Goal: Task Accomplishment & Management: Complete application form

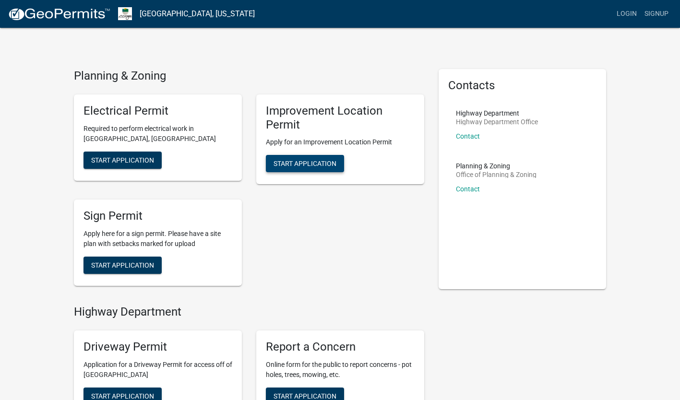
click at [329, 164] on span "Start Application" at bounding box center [304, 164] width 63 height 8
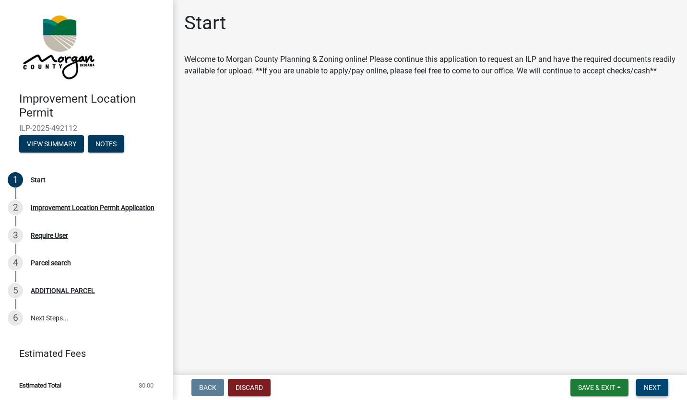
click at [652, 380] on button "Next" at bounding box center [652, 387] width 32 height 17
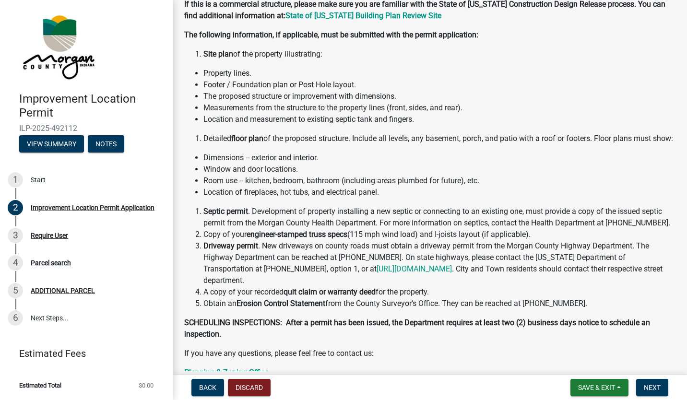
scroll to position [47, 0]
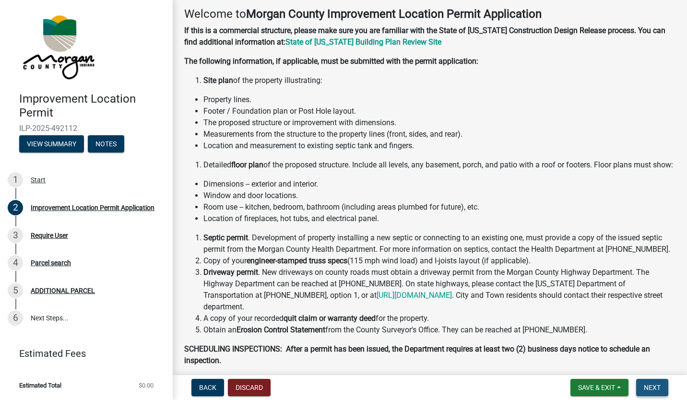
click at [666, 389] on button "Next" at bounding box center [652, 387] width 32 height 17
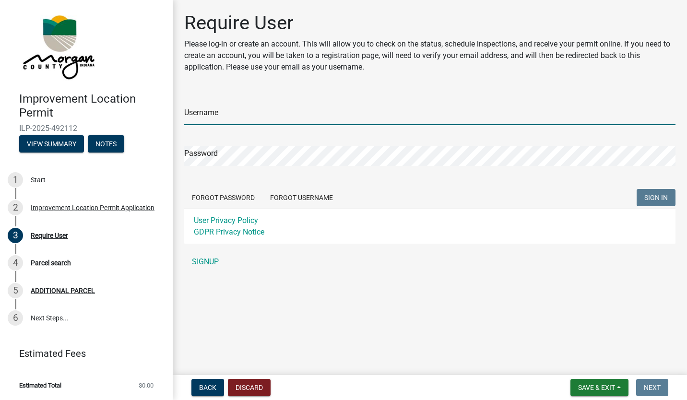
type input "[EMAIL_ADDRESS][DOMAIN_NAME]"
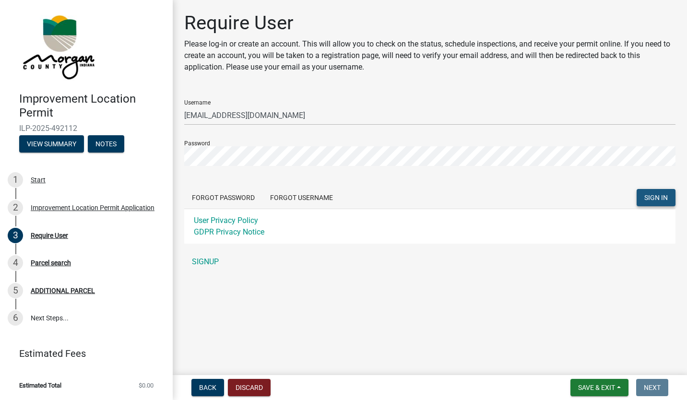
click at [644, 200] on button "SIGN IN" at bounding box center [656, 197] width 39 height 17
click at [654, 200] on span "SIGN IN" at bounding box center [656, 198] width 24 height 8
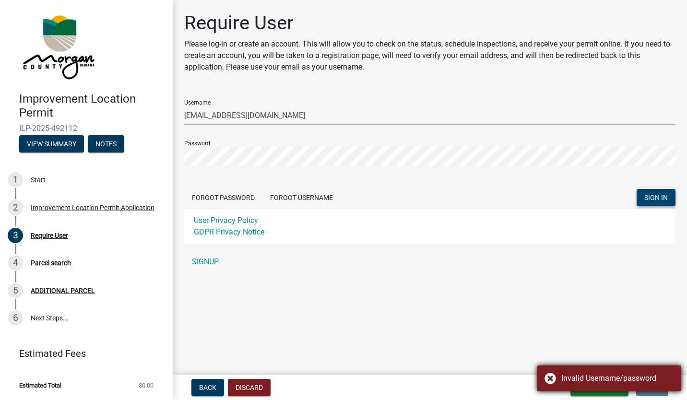
click at [550, 378] on div "Invalid Username/password" at bounding box center [609, 379] width 144 height 26
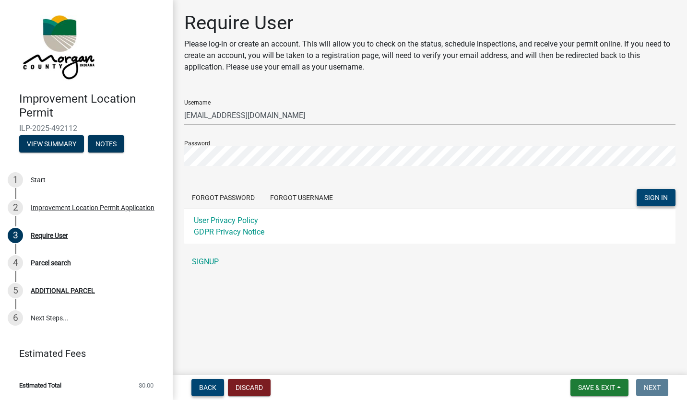
click at [215, 390] on span "Back" at bounding box center [207, 388] width 17 height 8
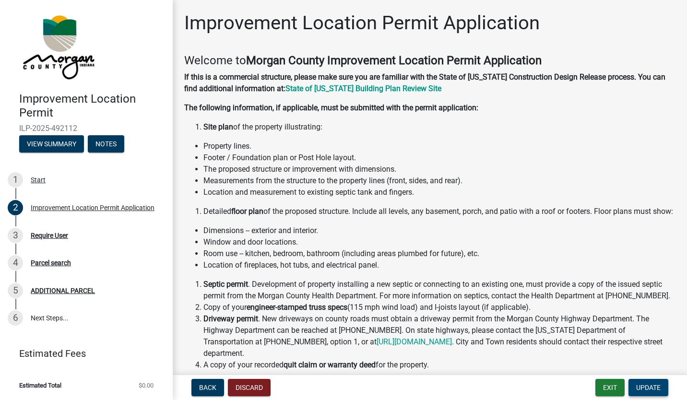
click at [644, 391] on span "Update" at bounding box center [648, 388] width 24 height 8
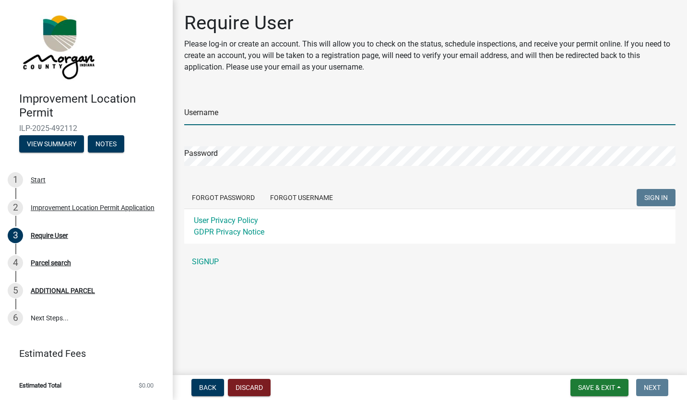
type input "[EMAIL_ADDRESS][DOMAIN_NAME]"
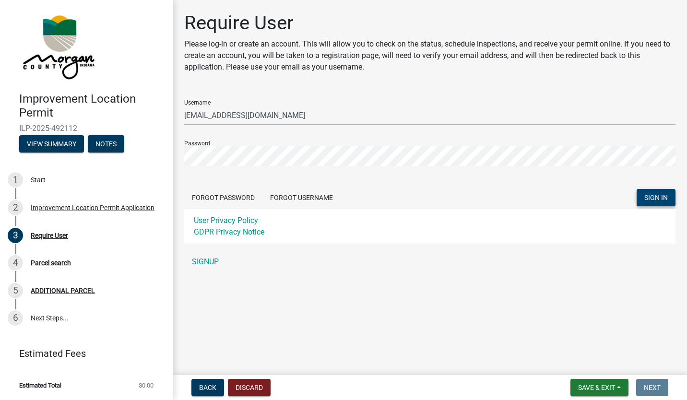
click at [655, 199] on span "SIGN IN" at bounding box center [656, 198] width 24 height 8
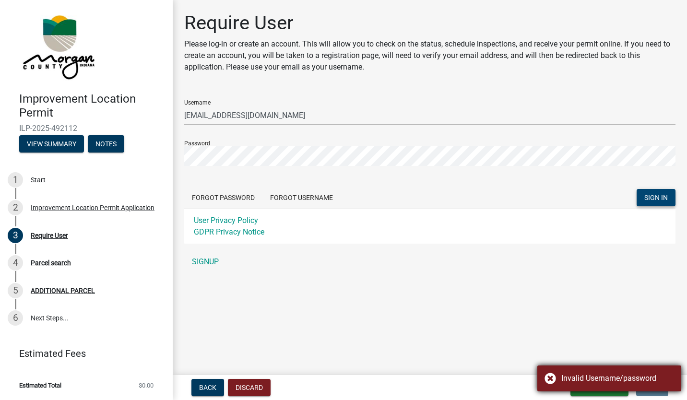
click at [555, 377] on div "Invalid Username/password" at bounding box center [609, 379] width 144 height 26
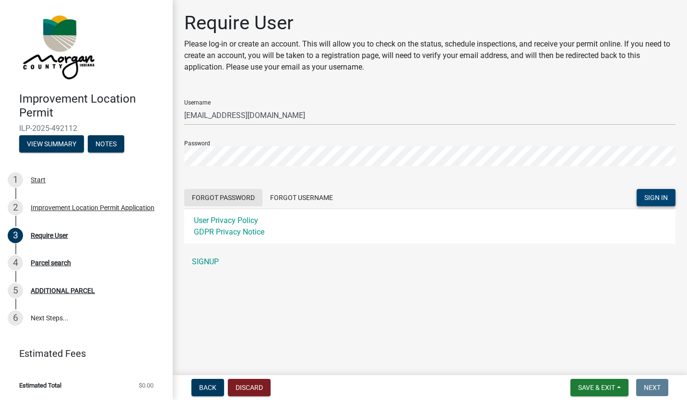
click at [222, 197] on button "Forgot Password" at bounding box center [223, 197] width 78 height 17
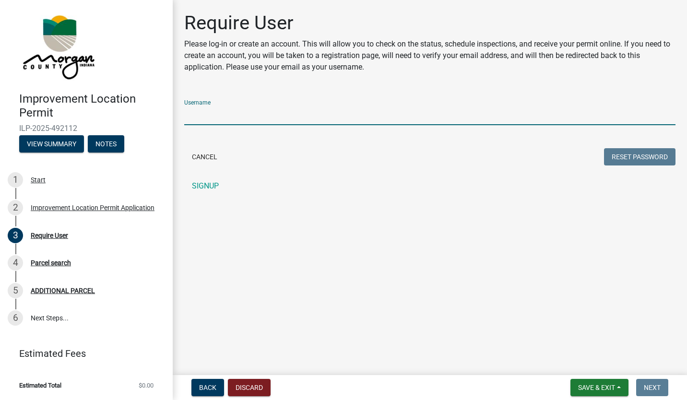
click at [290, 115] on input "Username" at bounding box center [429, 116] width 491 height 20
type input "[EMAIL_ADDRESS][DOMAIN_NAME]"
click at [646, 159] on button "Reset Password" at bounding box center [639, 156] width 71 height 17
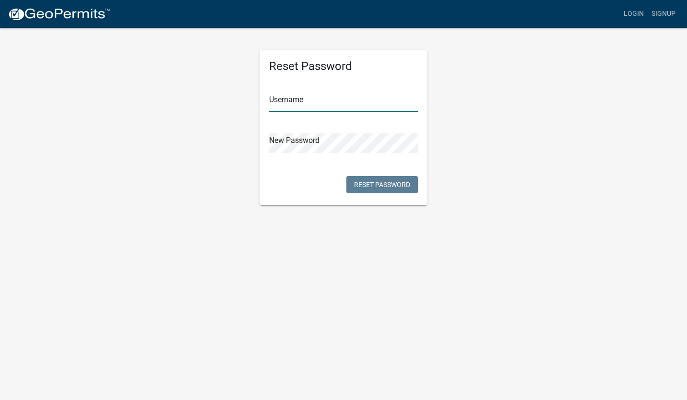
click at [334, 107] on input "text" at bounding box center [343, 103] width 149 height 20
type input "[EMAIL_ADDRESS][DOMAIN_NAME]"
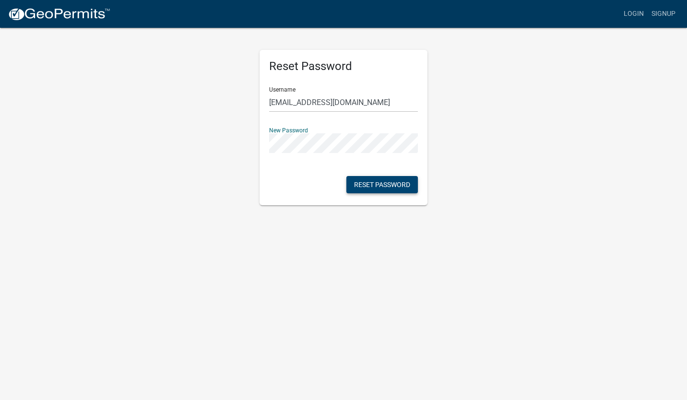
click at [393, 183] on button "Reset Password" at bounding box center [381, 184] width 71 height 17
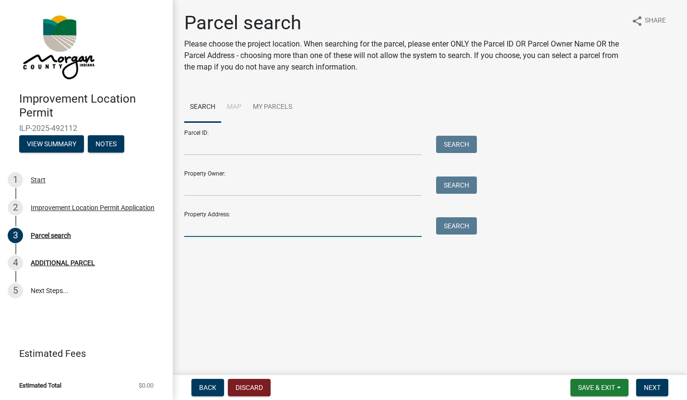
click at [226, 225] on input "Property Address:" at bounding box center [302, 227] width 237 height 20
type input "2909 Dillman Road"
type input "Scott Tielking"
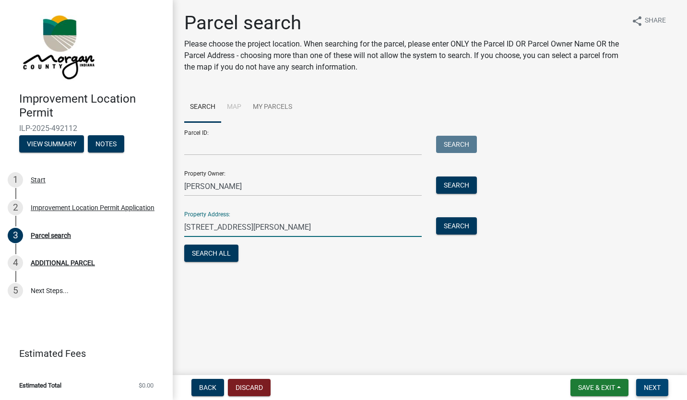
click at [655, 384] on span "Next" at bounding box center [652, 388] width 17 height 8
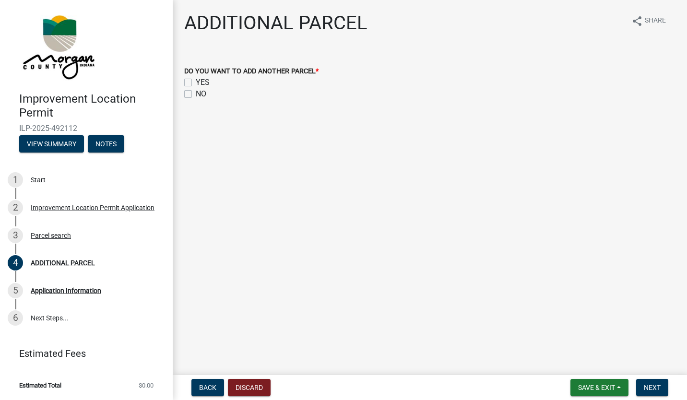
click at [196, 94] on label "NO" at bounding box center [201, 94] width 11 height 12
click at [196, 94] on input "NO" at bounding box center [199, 91] width 6 height 6
checkbox input "true"
checkbox input "false"
checkbox input "true"
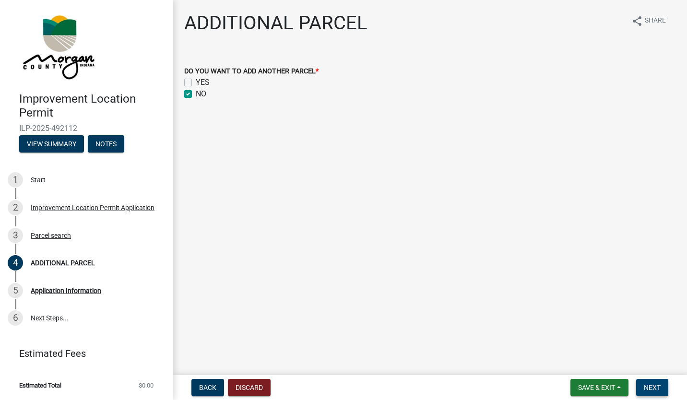
click at [653, 382] on button "Next" at bounding box center [652, 387] width 32 height 17
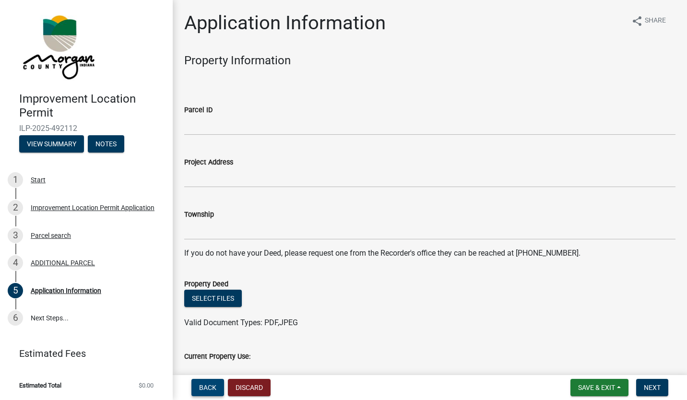
click at [221, 386] on button "Back" at bounding box center [207, 387] width 33 height 17
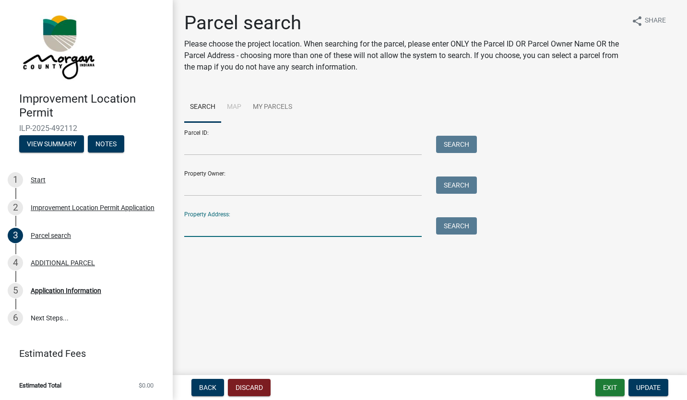
click at [245, 220] on input "Property Address:" at bounding box center [302, 227] width 237 height 20
type input "2909 Dillman Road"
type input "Scott Tielking"
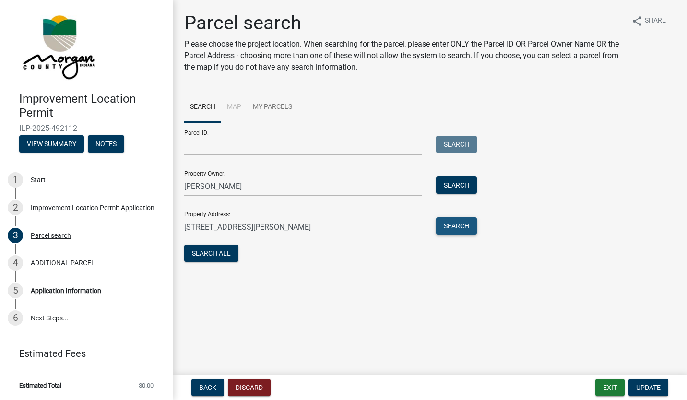
click at [457, 225] on button "Search" at bounding box center [456, 225] width 41 height 17
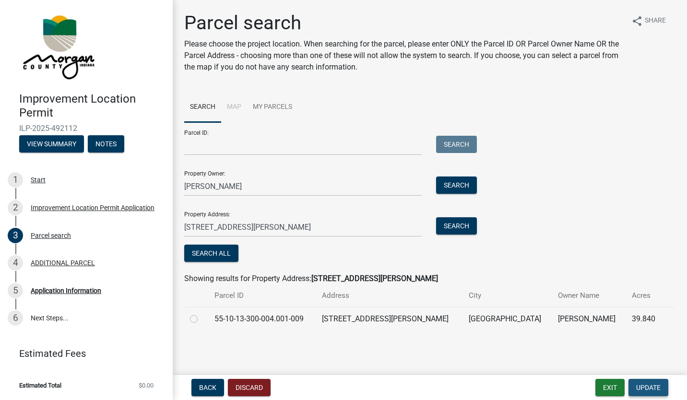
click at [635, 386] on button "Update" at bounding box center [648, 387] width 40 height 17
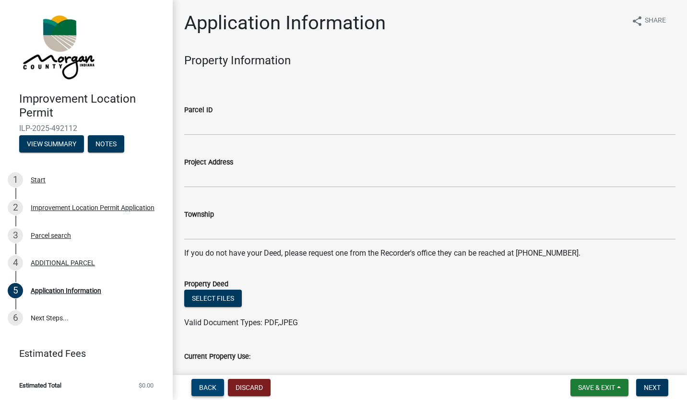
click at [206, 389] on span "Back" at bounding box center [207, 388] width 17 height 8
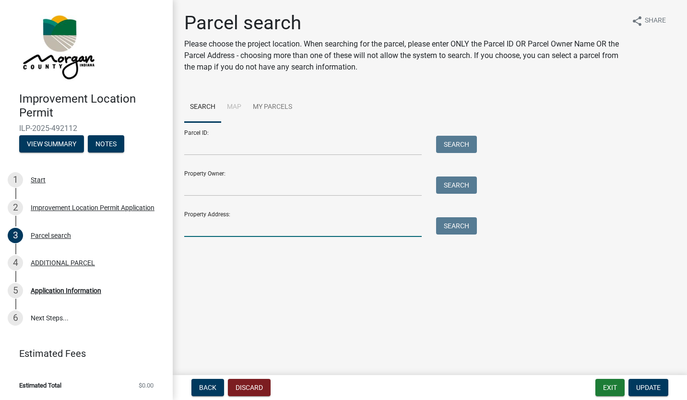
click at [249, 228] on input "Property Address:" at bounding box center [302, 227] width 237 height 20
type input "2909 Dillman Road"
type input "Scott Tielking"
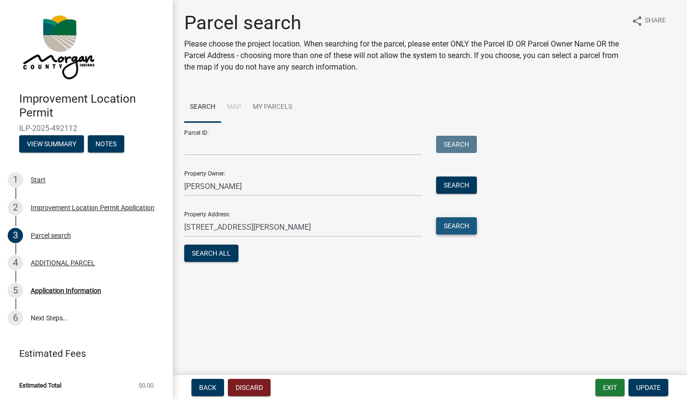
click at [453, 226] on button "Search" at bounding box center [456, 225] width 41 height 17
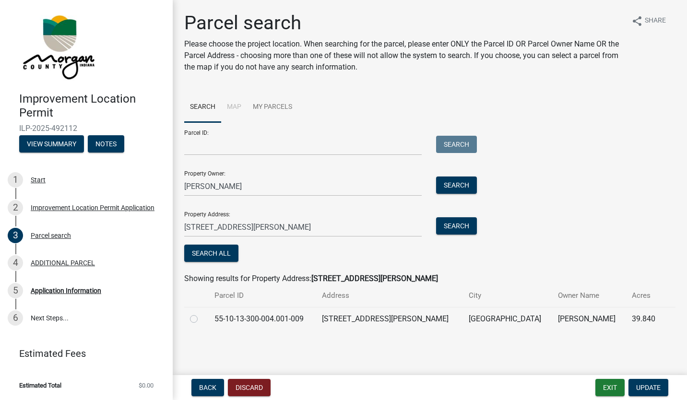
click at [201, 313] on label at bounding box center [201, 313] width 0 height 0
click at [201, 319] on input "radio" at bounding box center [204, 316] width 6 height 6
radio input "true"
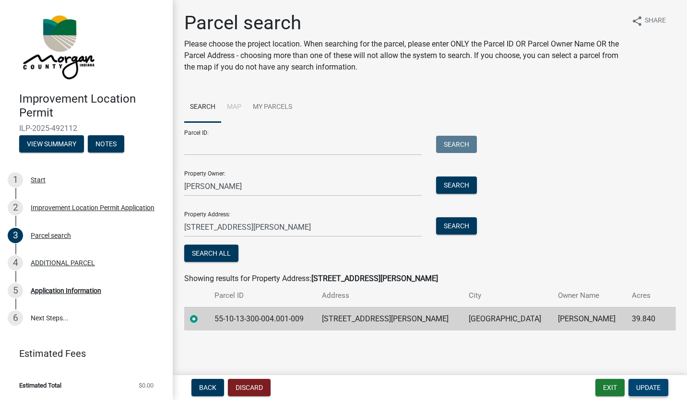
click at [651, 390] on span "Update" at bounding box center [648, 388] width 24 height 8
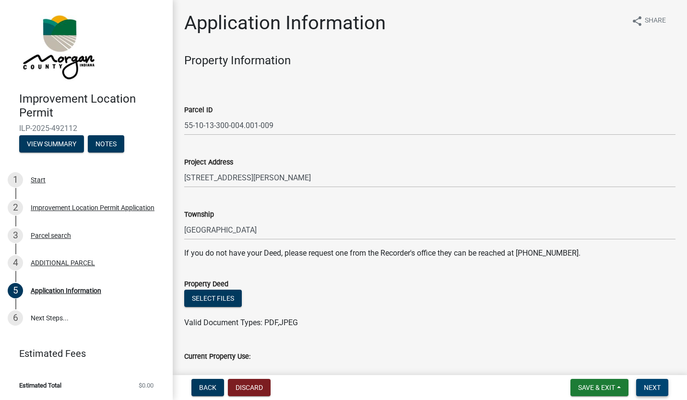
click at [654, 387] on span "Next" at bounding box center [652, 388] width 17 height 8
click at [653, 386] on span "Next" at bounding box center [652, 388] width 17 height 8
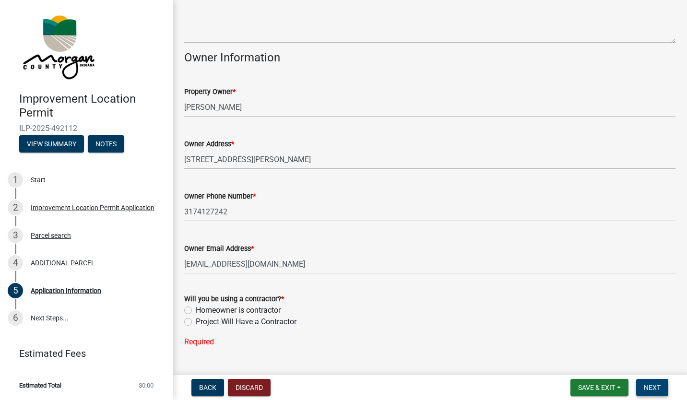
scroll to position [438, 0]
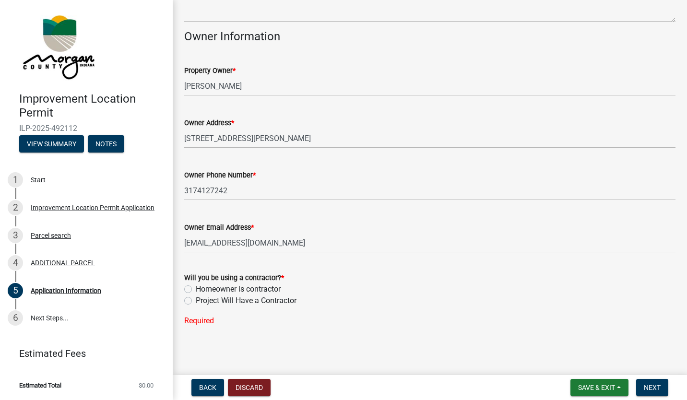
click at [196, 299] on label "Project Will Have a Contractor" at bounding box center [246, 301] width 101 height 12
click at [196, 299] on input "Project Will Have a Contractor" at bounding box center [199, 298] width 6 height 6
radio input "true"
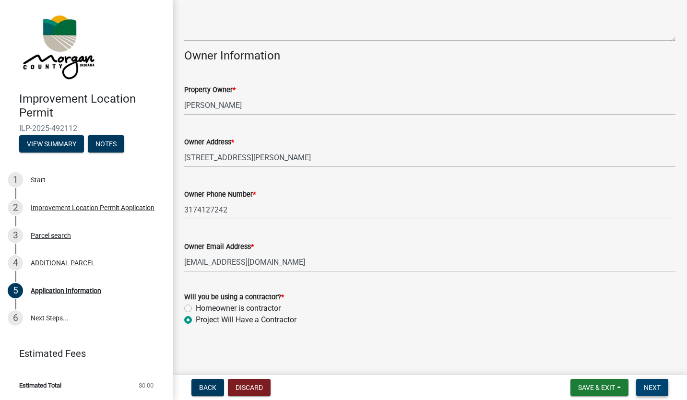
click at [651, 382] on button "Next" at bounding box center [652, 387] width 32 height 17
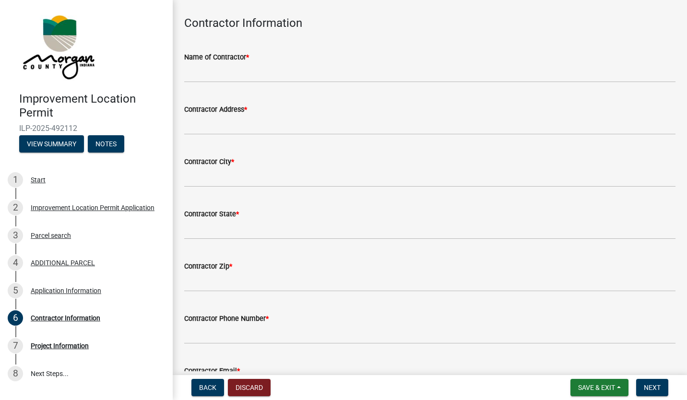
scroll to position [0, 0]
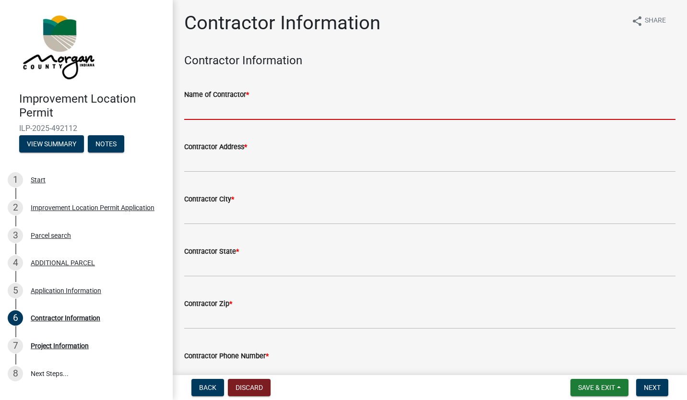
click at [287, 105] on input "Name of Contractor *" at bounding box center [429, 110] width 491 height 20
type input "TJK Construction"
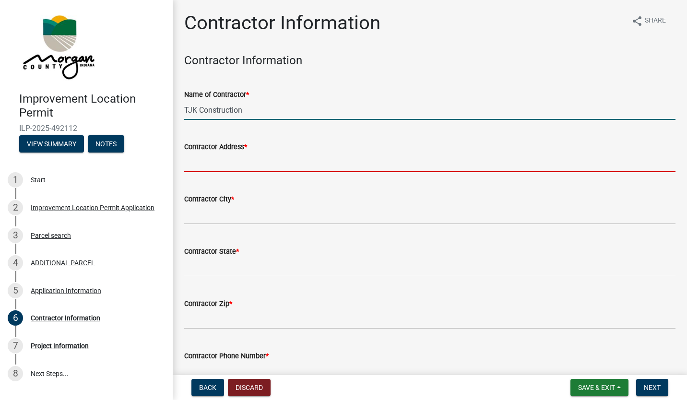
click at [290, 156] on input "Contractor Address *" at bounding box center [429, 163] width 491 height 20
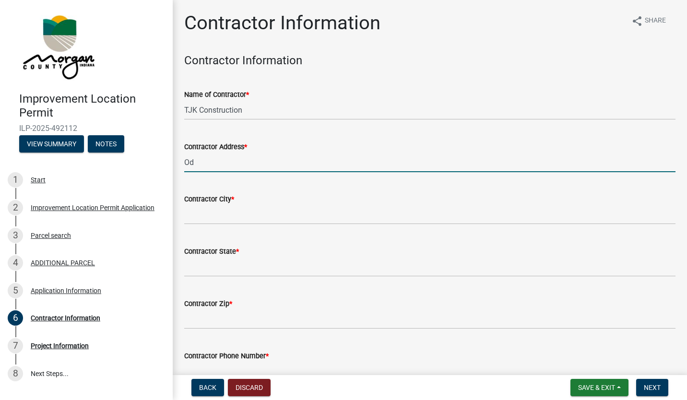
type input "O"
type input "NA"
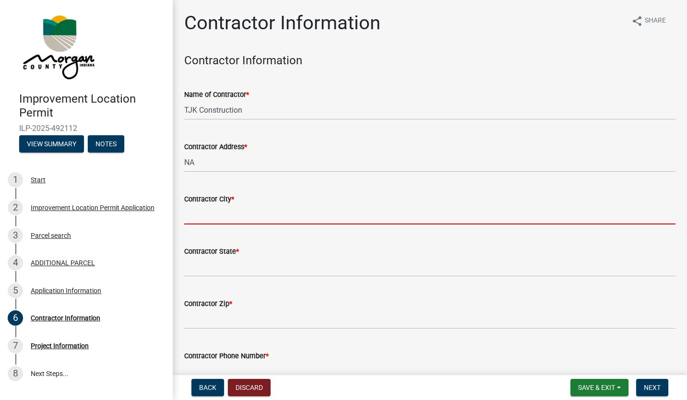
click at [239, 210] on input "Contractor City *" at bounding box center [429, 215] width 491 height 20
type input "Odon"
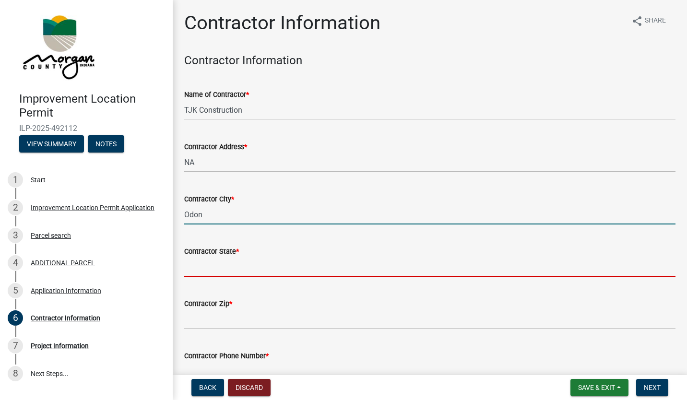
click at [254, 267] on input "Contractor State *" at bounding box center [429, 267] width 491 height 20
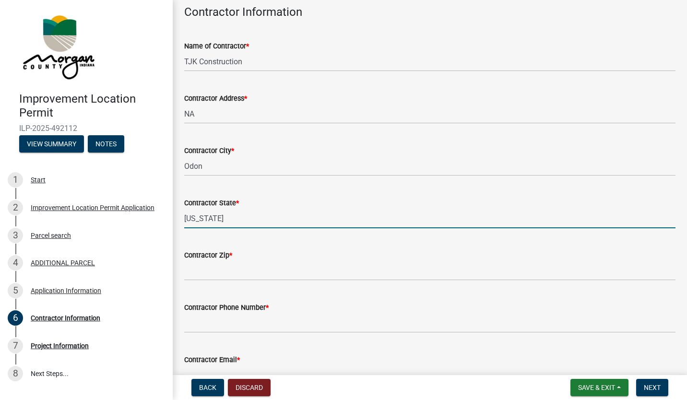
scroll to position [96, 0]
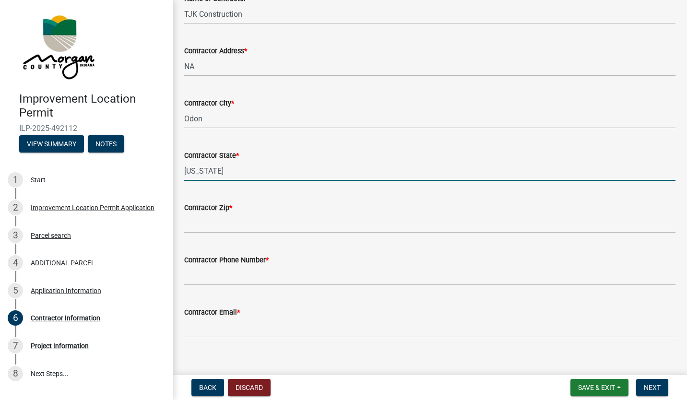
type input "Indiana"
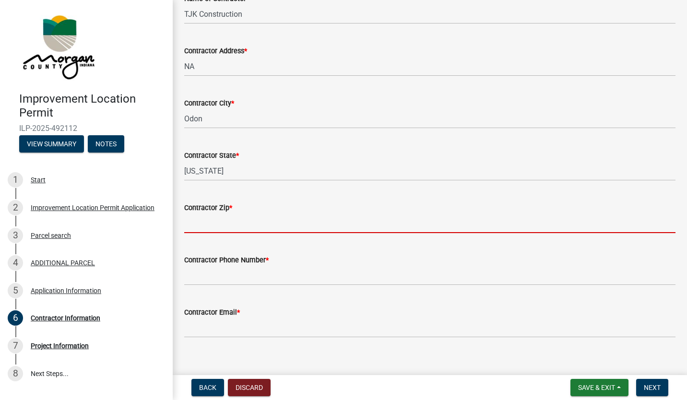
click at [255, 220] on input "Contractor Zip *" at bounding box center [429, 223] width 491 height 20
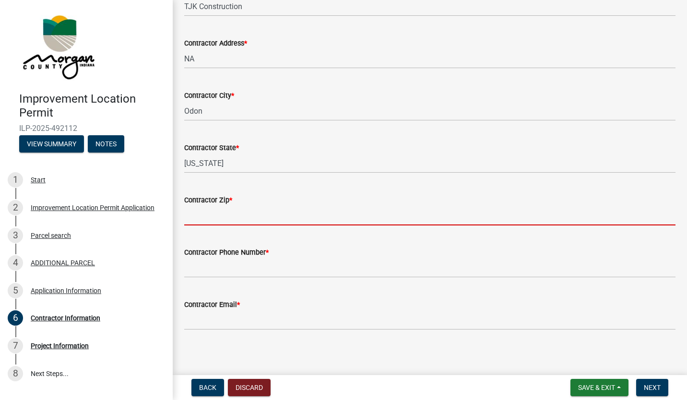
scroll to position [107, 0]
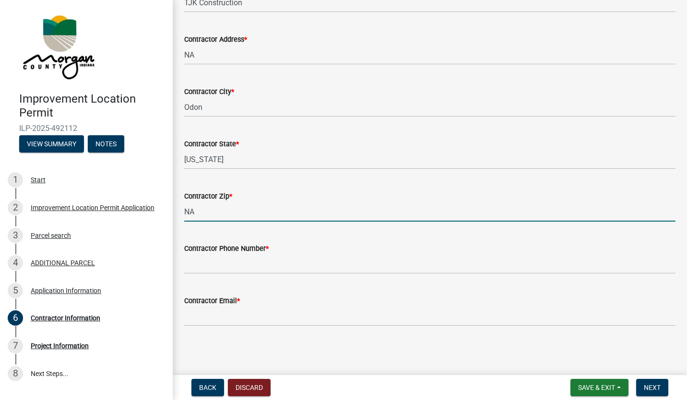
type input "NA"
click at [272, 259] on input "Contractor Phone Number *" at bounding box center [429, 264] width 491 height 20
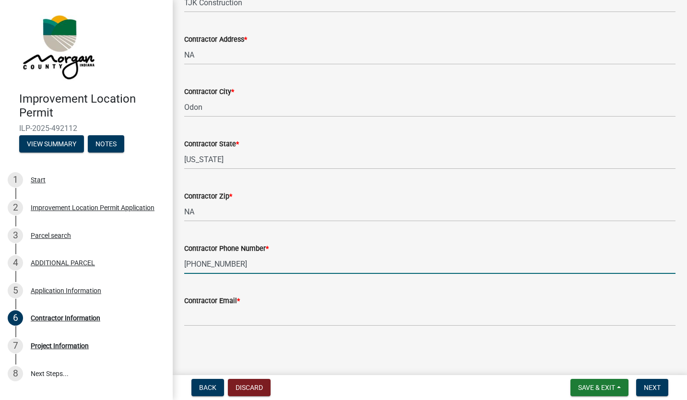
type input "1-812-486-9496"
click at [250, 308] on input "Contractor Email *" at bounding box center [429, 317] width 491 height 20
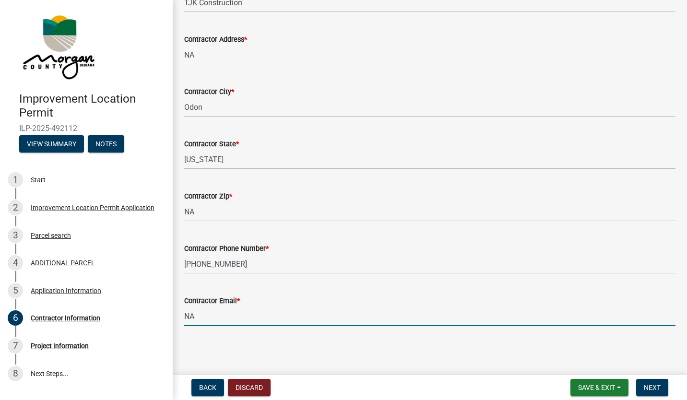
type input "N"
type input "[EMAIL_ADDRESS][DOMAIN_NAME]"
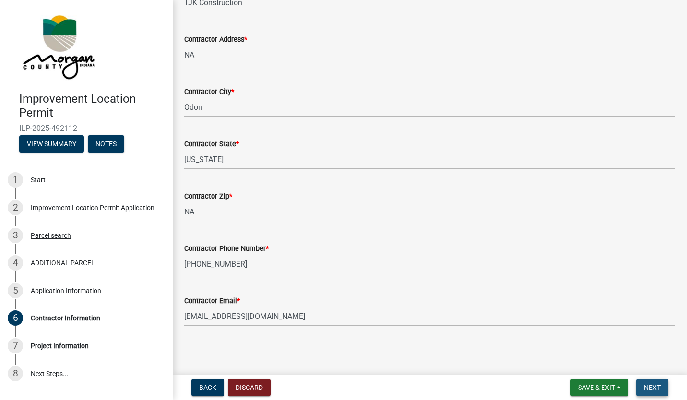
click at [651, 387] on span "Next" at bounding box center [652, 388] width 17 height 8
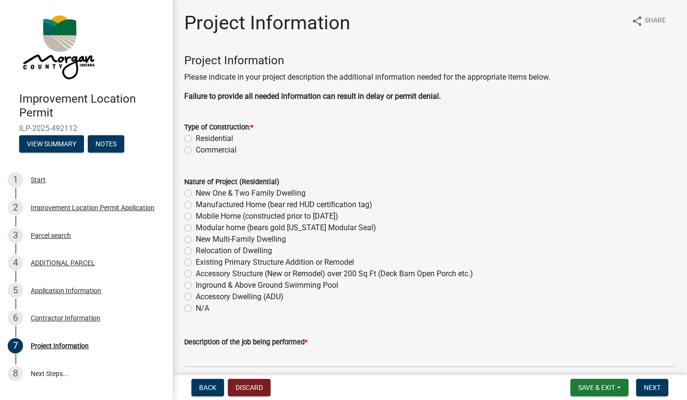
click at [196, 138] on label "Residential" at bounding box center [214, 139] width 37 height 12
click at [196, 138] on input "Residential" at bounding box center [199, 136] width 6 height 6
radio input "true"
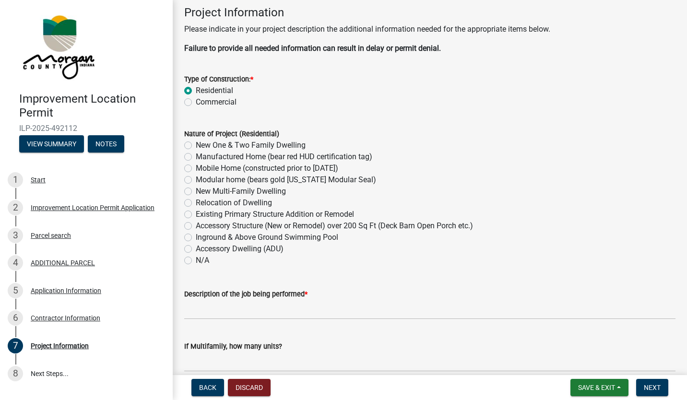
click at [196, 225] on label "Accessory Structure (New or Remodel) over 200 Sq Ft (Deck Barn Open Porch etc.)" at bounding box center [334, 226] width 277 height 12
click at [196, 225] on input "Accessory Structure (New or Remodel) over 200 Sq Ft (Deck Barn Open Porch etc.)" at bounding box center [199, 223] width 6 height 6
radio input "true"
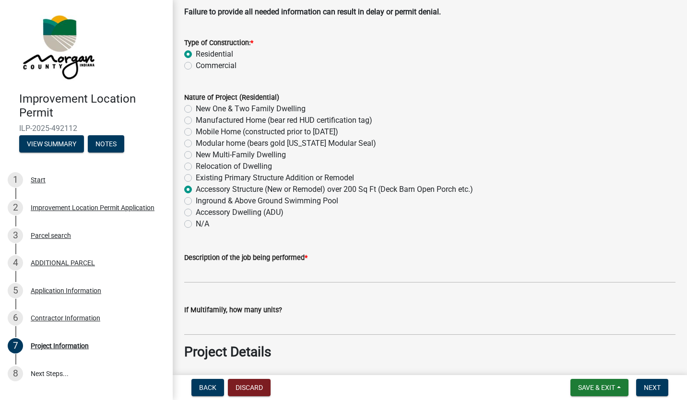
scroll to position [96, 0]
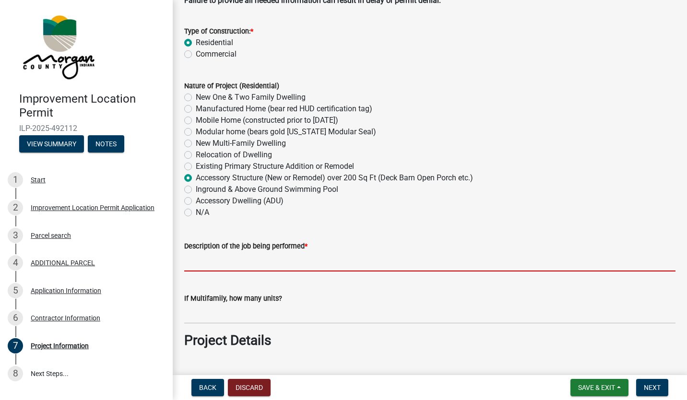
click at [262, 260] on input "Description of the job being performed *" at bounding box center [429, 262] width 491 height 20
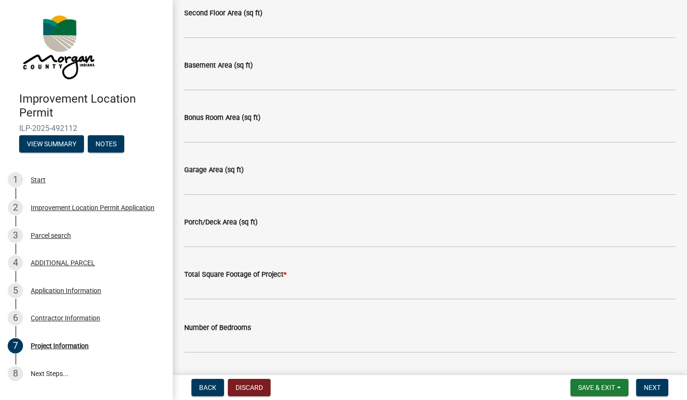
scroll to position [528, 0]
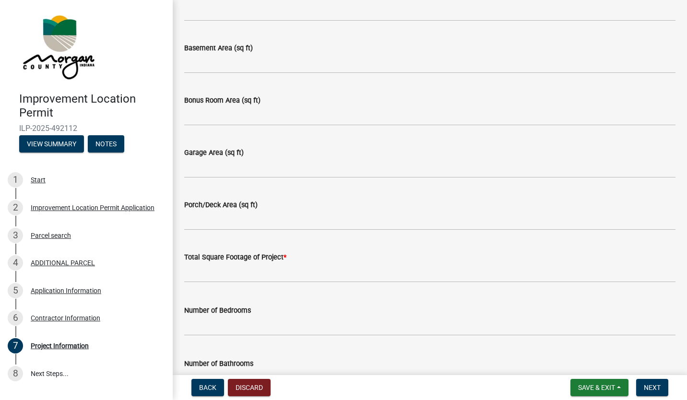
type input "New Pole Barn"
click at [266, 269] on input "text" at bounding box center [429, 273] width 491 height 20
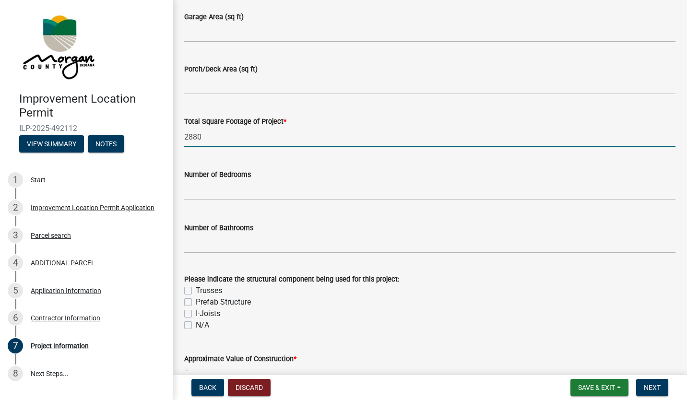
scroll to position [672, 0]
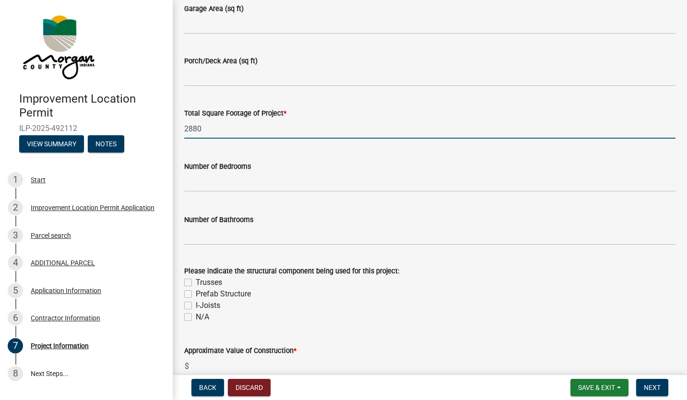
type input "2880"
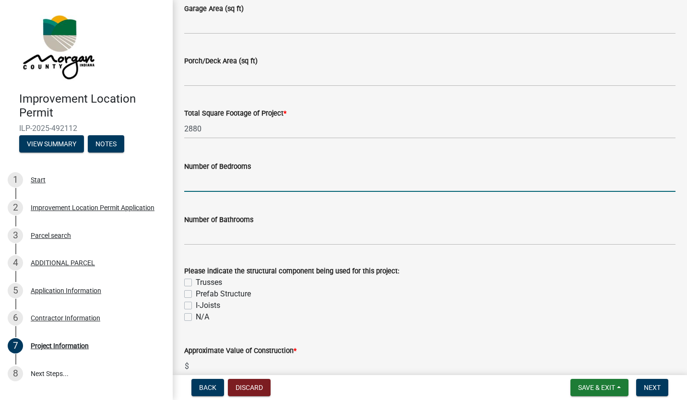
click at [344, 178] on input "text" at bounding box center [429, 182] width 491 height 20
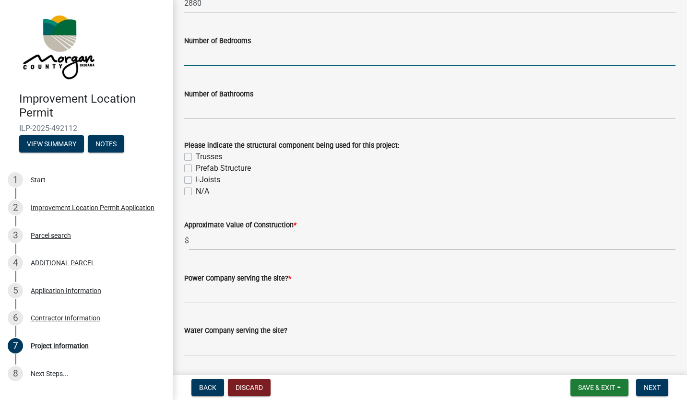
scroll to position [816, 0]
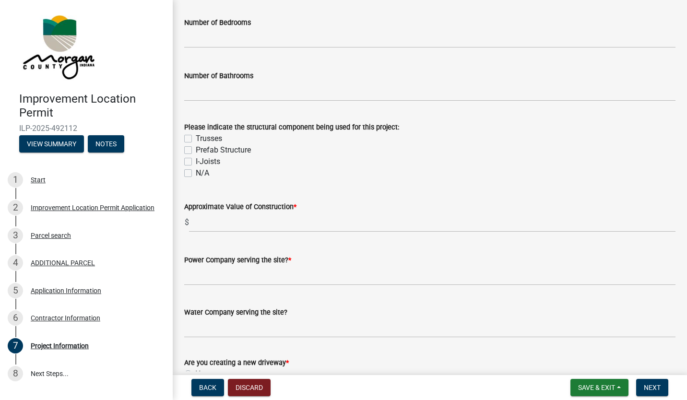
click at [196, 138] on label "Trusses" at bounding box center [209, 139] width 26 height 12
click at [196, 138] on input "Trusses" at bounding box center [199, 136] width 6 height 6
checkbox input "true"
checkbox input "false"
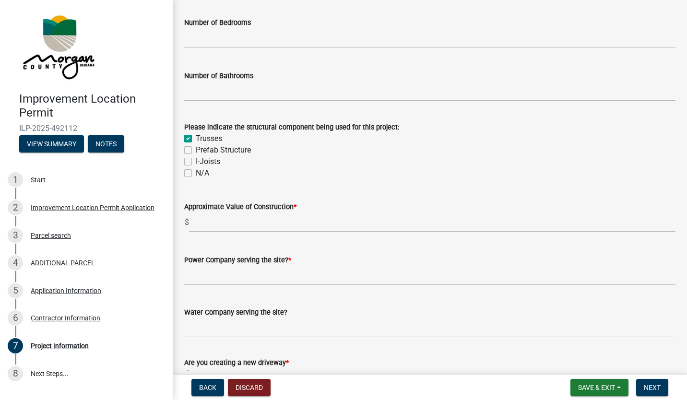
checkbox input "false"
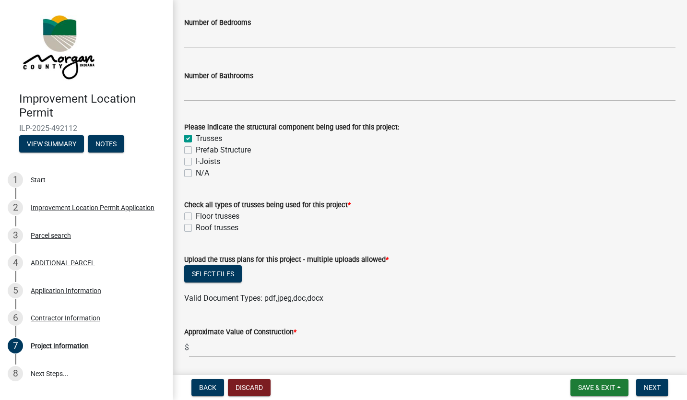
click at [196, 226] on label "Roof trusses" at bounding box center [217, 228] width 43 height 12
click at [196, 226] on input "Roof trusses" at bounding box center [199, 225] width 6 height 6
checkbox input "true"
checkbox input "false"
checkbox input "true"
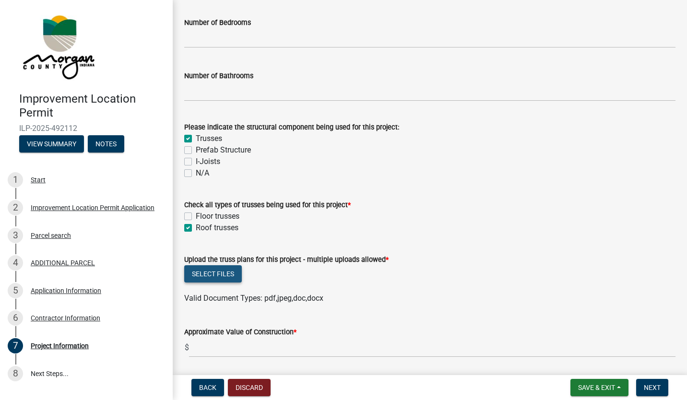
click at [222, 273] on button "Select files" at bounding box center [213, 273] width 58 height 17
click at [396, 15] on div "Number of Bedrooms" at bounding box center [429, 25] width 491 height 45
click at [228, 273] on button "Select files" at bounding box center [213, 273] width 58 height 17
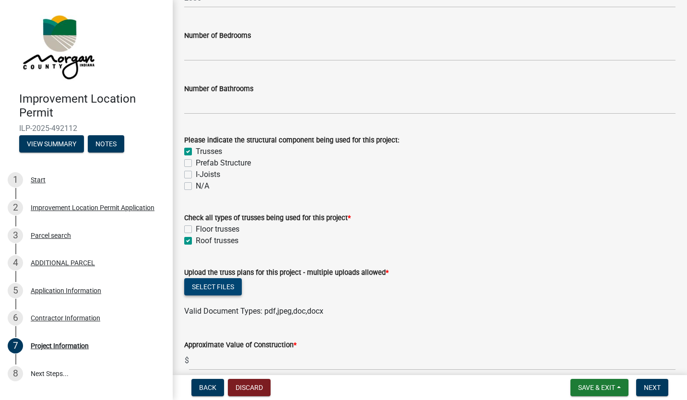
scroll to position [864, 0]
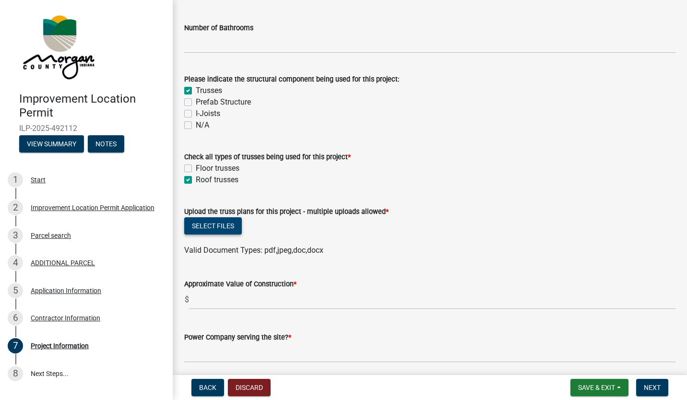
click at [214, 221] on button "Select files" at bounding box center [213, 225] width 58 height 17
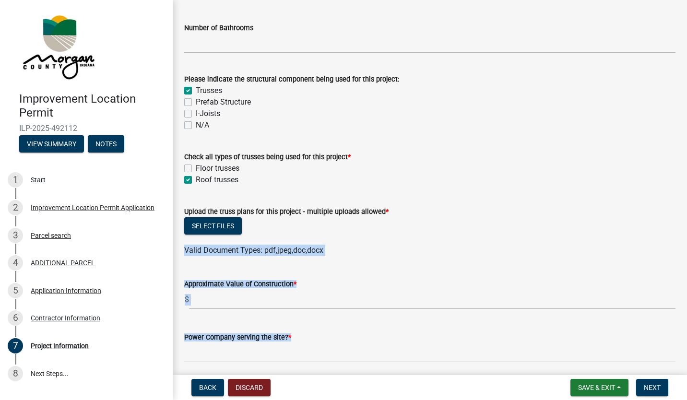
drag, startPoint x: 419, startPoint y: 191, endPoint x: 301, endPoint y: 221, distance: 121.1
click at [301, 221] on wm-data-entity-input-list "Project Information Please indicate in your project description the additional …" at bounding box center [429, 368] width 491 height 2357
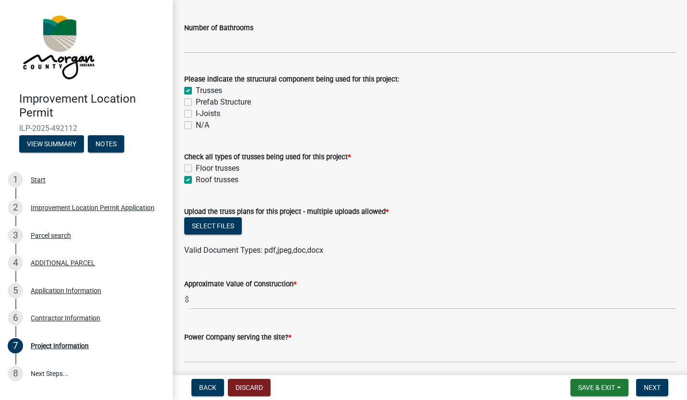
click at [478, 156] on div "Check all types of trusses being used for this project *" at bounding box center [429, 157] width 491 height 12
click at [201, 223] on button "Select files" at bounding box center [213, 225] width 58 height 17
click at [225, 221] on button "Select files" at bounding box center [213, 225] width 58 height 17
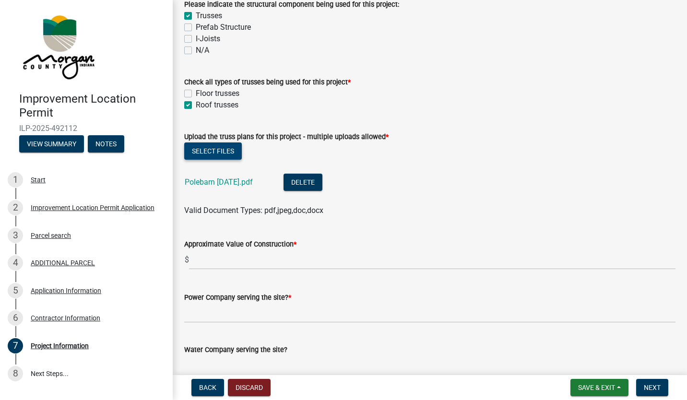
scroll to position [959, 0]
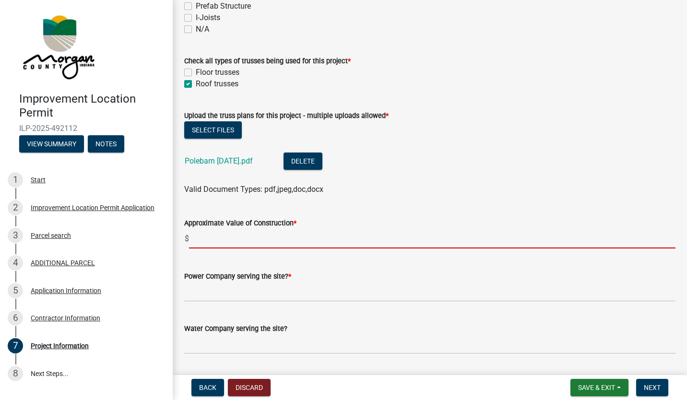
click at [237, 236] on input "text" at bounding box center [432, 239] width 486 height 20
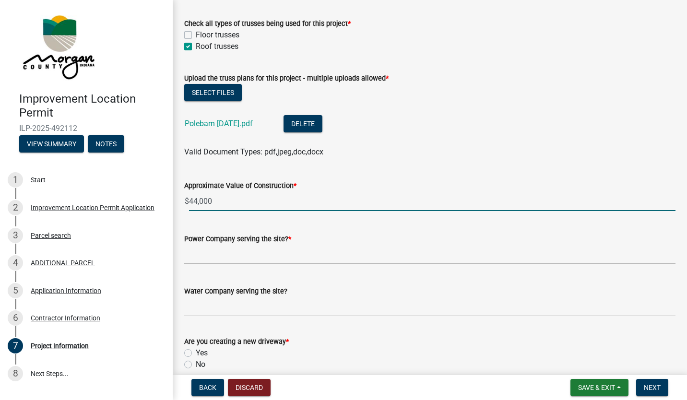
scroll to position [1007, 0]
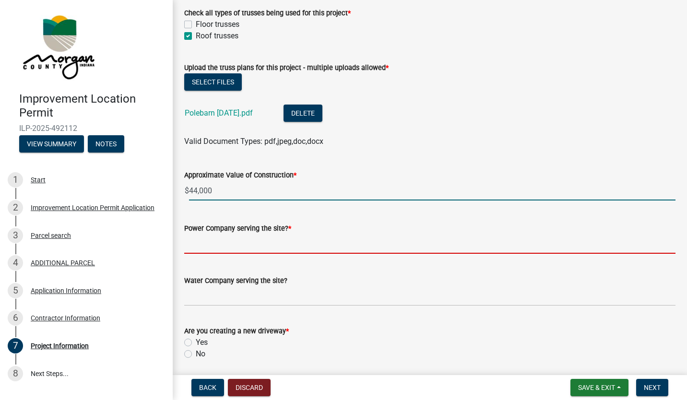
type input "44000"
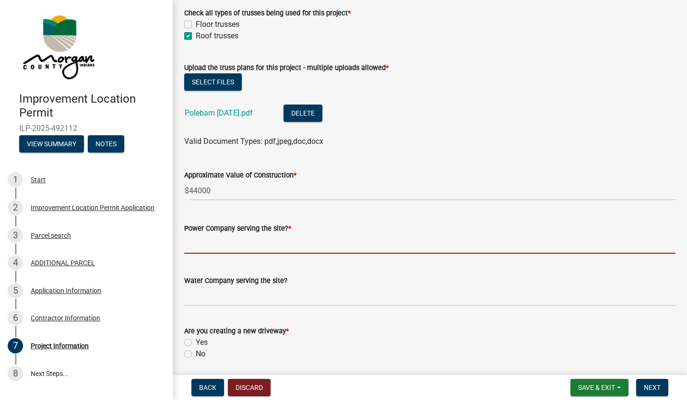
click at [289, 241] on input "Power Company serving the site? *" at bounding box center [429, 244] width 491 height 20
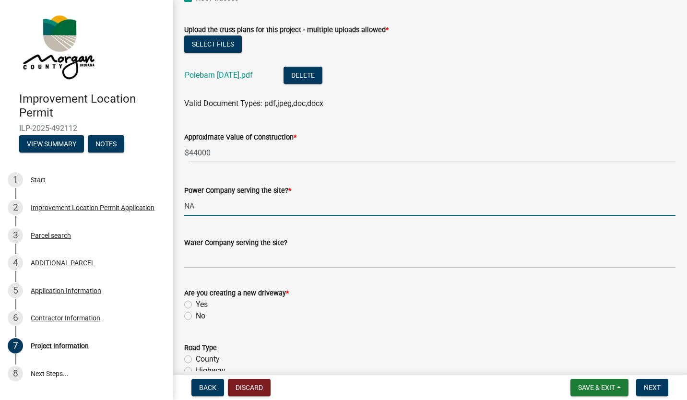
scroll to position [1055, 0]
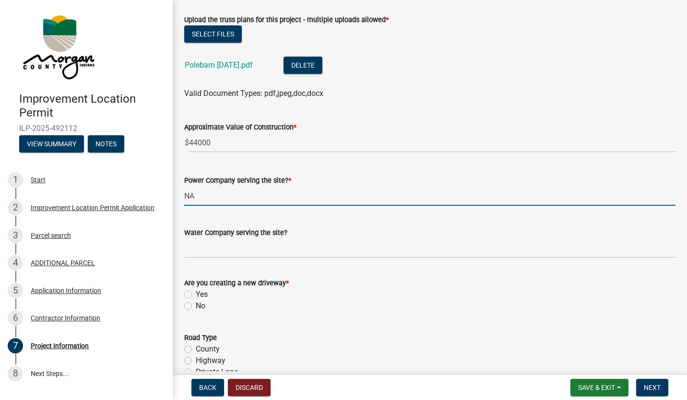
type input "NA"
click at [196, 304] on label "No" at bounding box center [201, 306] width 10 height 12
click at [196, 304] on input "No" at bounding box center [199, 303] width 6 height 6
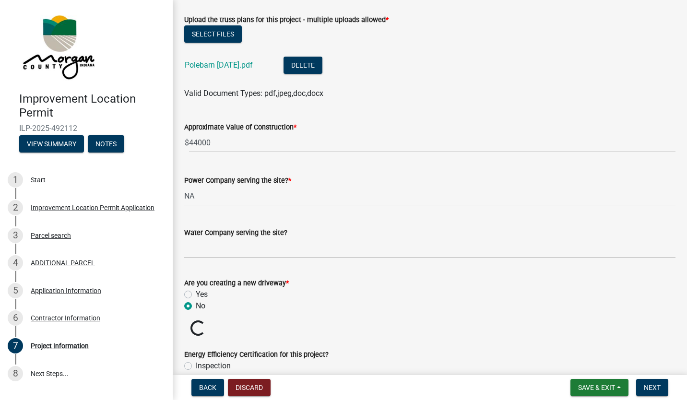
radio input "true"
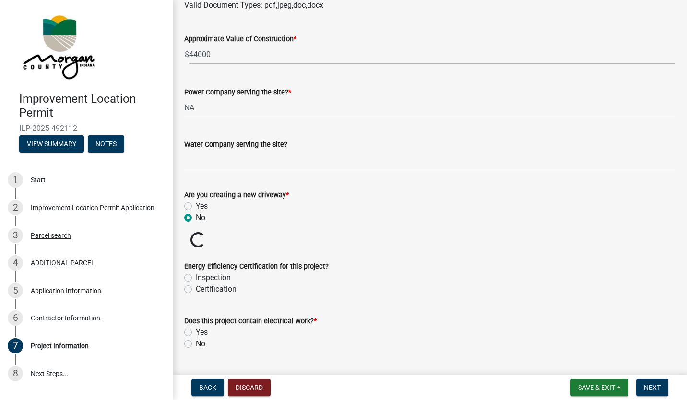
scroll to position [1151, 0]
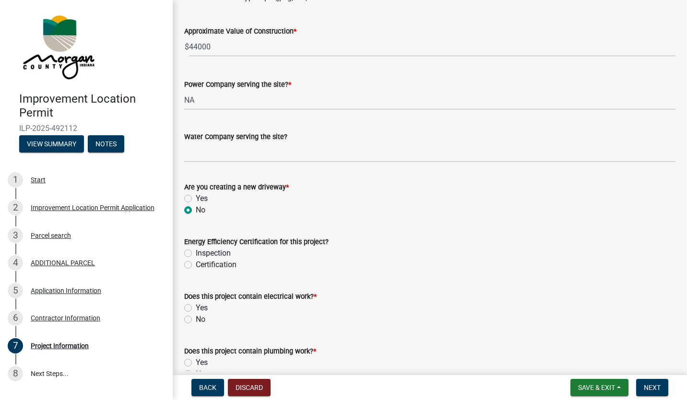
click at [196, 251] on label "Inspection" at bounding box center [213, 254] width 35 height 12
click at [196, 251] on input "Inspection" at bounding box center [199, 251] width 6 height 6
radio input "true"
click at [196, 321] on label "No" at bounding box center [201, 320] width 10 height 12
click at [196, 320] on input "No" at bounding box center [199, 317] width 6 height 6
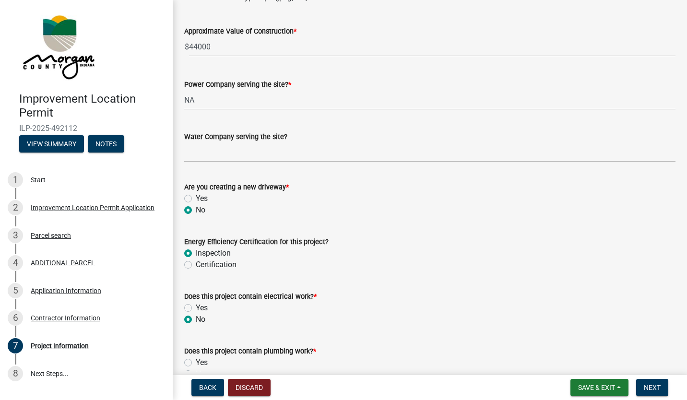
radio input "true"
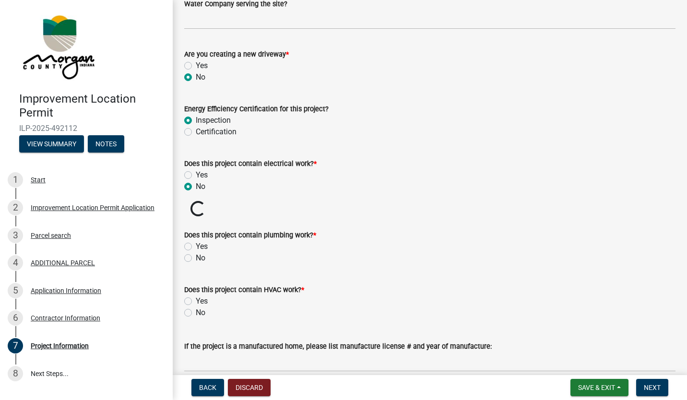
scroll to position [1295, 0]
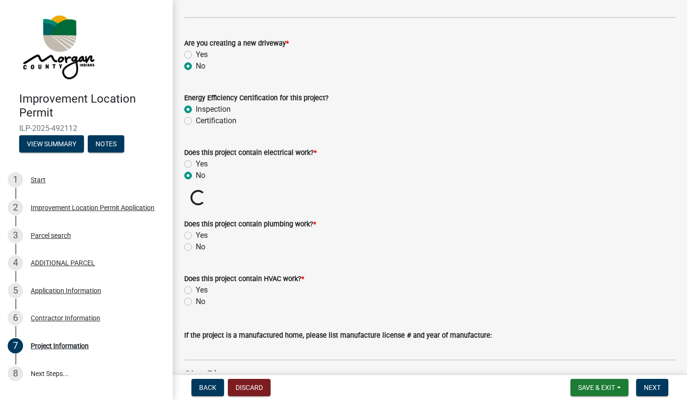
click at [196, 247] on label "No" at bounding box center [201, 247] width 10 height 12
click at [196, 247] on input "No" at bounding box center [199, 244] width 6 height 6
radio input "true"
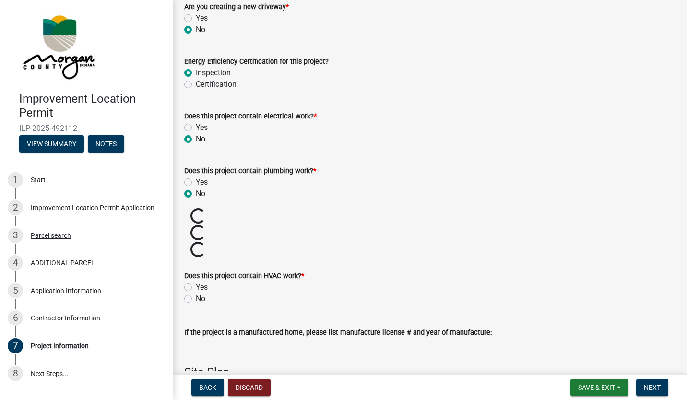
scroll to position [1343, 0]
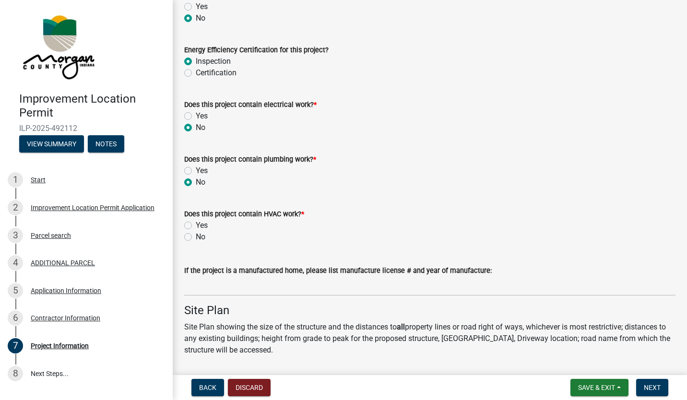
click at [196, 236] on label "No" at bounding box center [201, 237] width 10 height 12
click at [196, 236] on input "No" at bounding box center [199, 234] width 6 height 6
radio input "true"
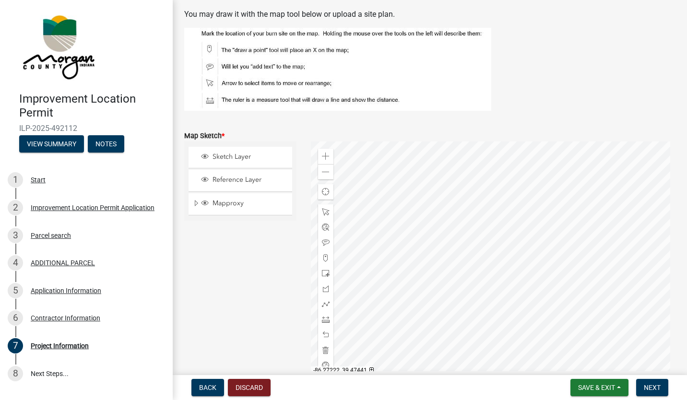
scroll to position [1727, 0]
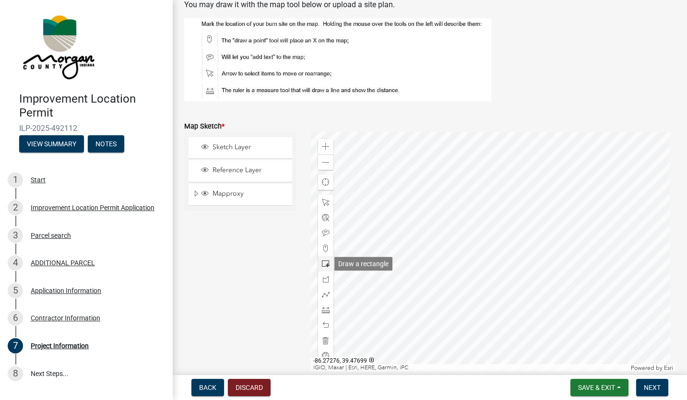
click at [325, 262] on span at bounding box center [326, 264] width 8 height 8
click at [473, 221] on div at bounding box center [493, 251] width 365 height 240
click at [325, 336] on div at bounding box center [325, 339] width 15 height 15
click at [322, 246] on span at bounding box center [326, 248] width 8 height 8
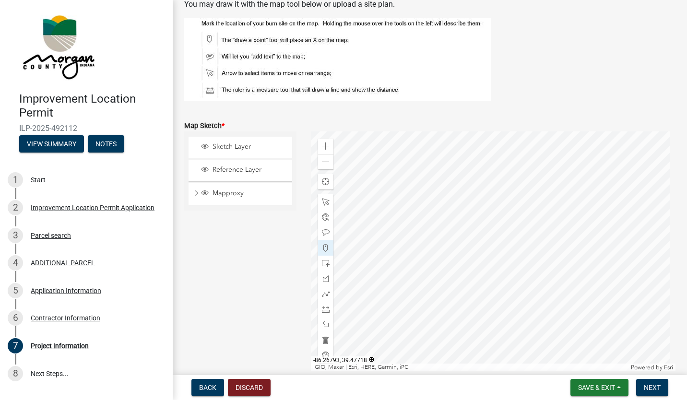
click at [473, 224] on div at bounding box center [493, 251] width 365 height 240
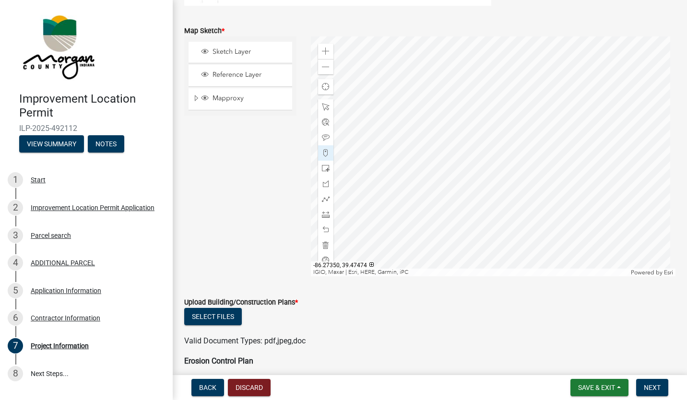
scroll to position [1823, 0]
click at [227, 316] on button "Select files" at bounding box center [213, 315] width 58 height 17
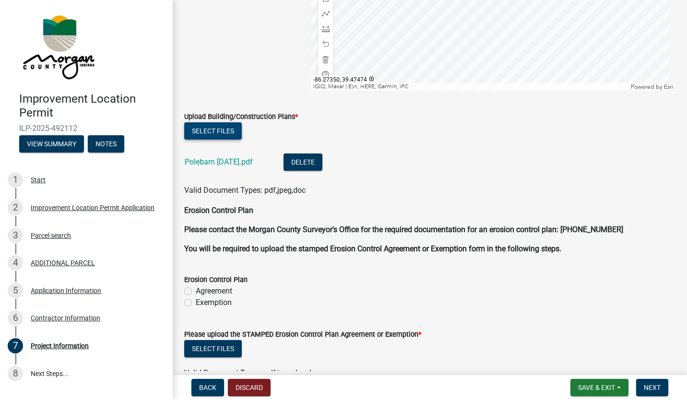
scroll to position [2063, 0]
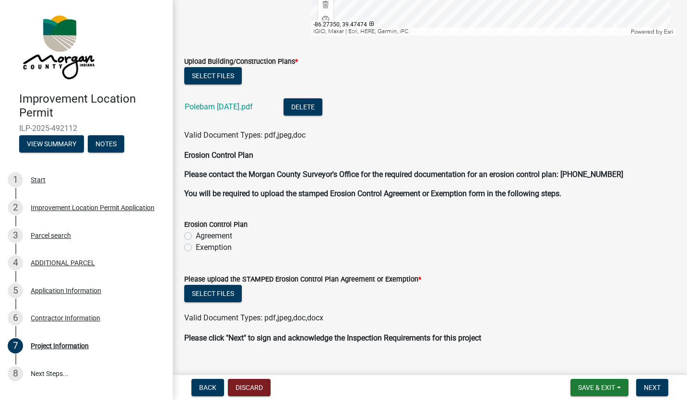
click at [196, 246] on label "Exemption" at bounding box center [214, 248] width 36 height 12
click at [196, 246] on input "Exemption" at bounding box center [199, 245] width 6 height 6
radio input "true"
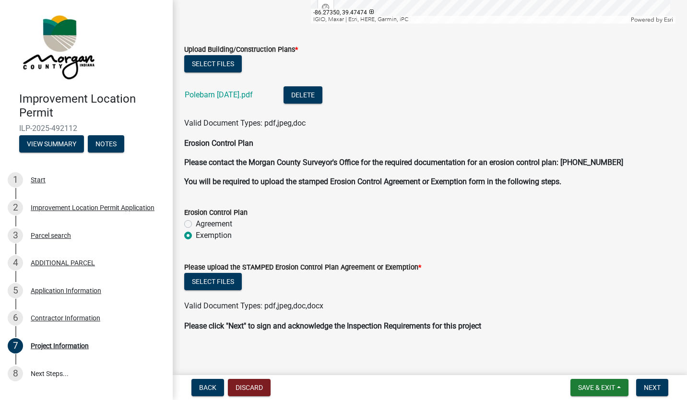
scroll to position [2081, 0]
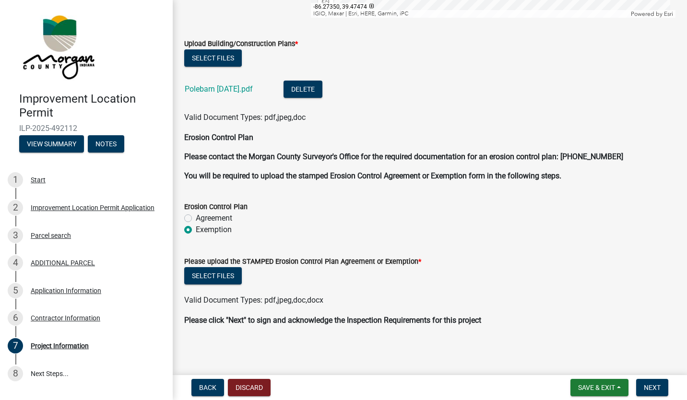
click at [196, 229] on label "Exemption" at bounding box center [214, 230] width 36 height 12
click at [196, 229] on input "Exemption" at bounding box center [199, 227] width 6 height 6
click at [196, 219] on label "Agreement" at bounding box center [214, 219] width 36 height 12
click at [196, 219] on input "Agreement" at bounding box center [199, 216] width 6 height 6
radio input "true"
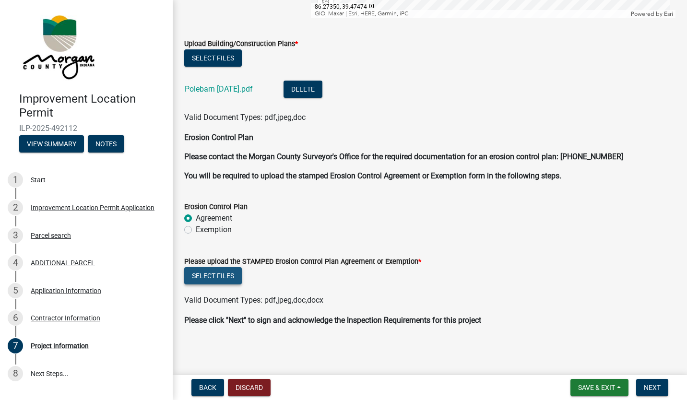
click at [235, 273] on button "Select files" at bounding box center [213, 275] width 58 height 17
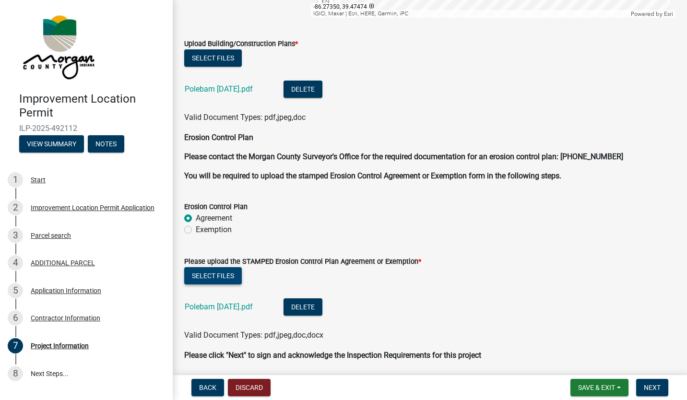
scroll to position [2116, 0]
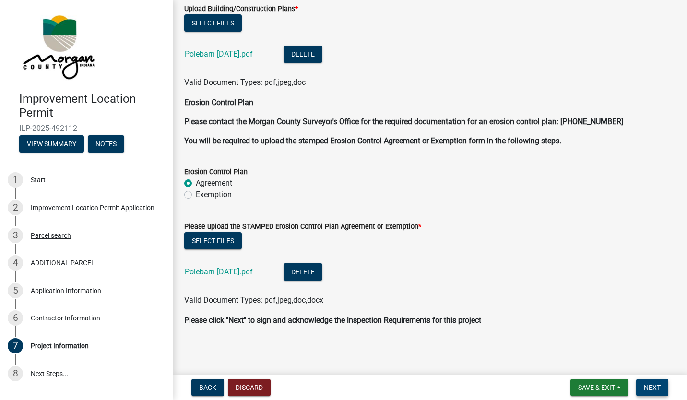
click at [653, 393] on button "Next" at bounding box center [652, 387] width 32 height 17
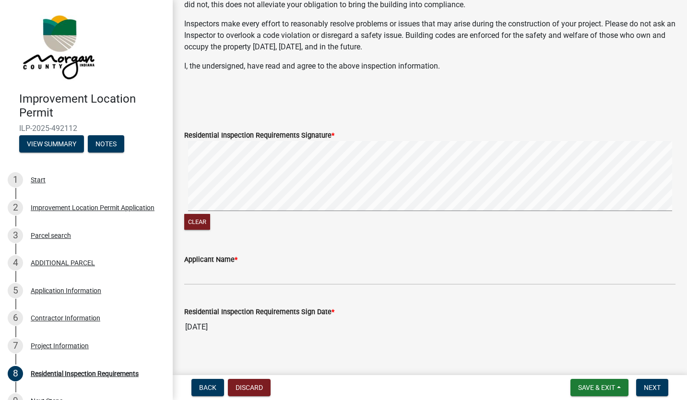
scroll to position [275, 0]
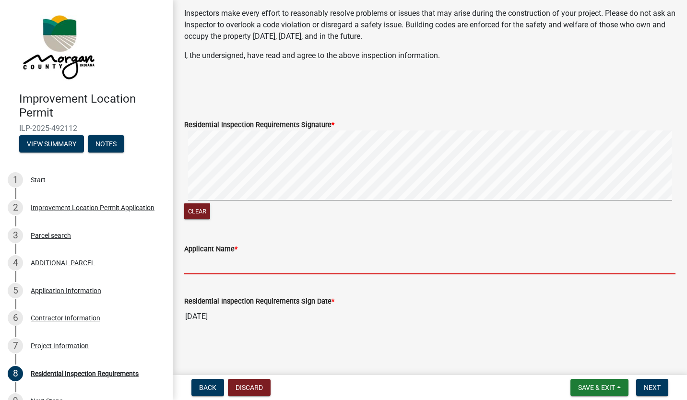
click at [272, 260] on input "Applicant Name *" at bounding box center [429, 265] width 491 height 20
type input "s"
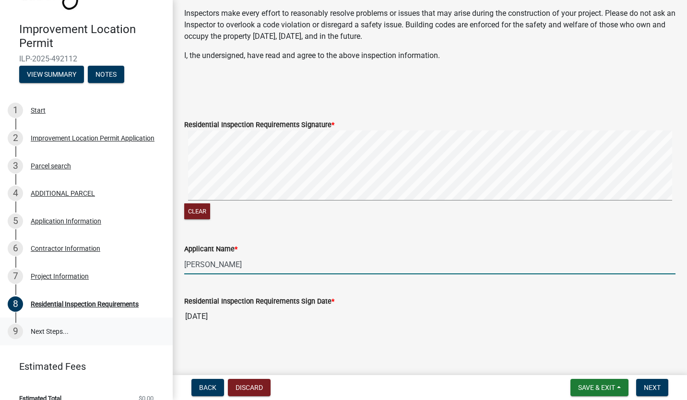
scroll to position [83, 0]
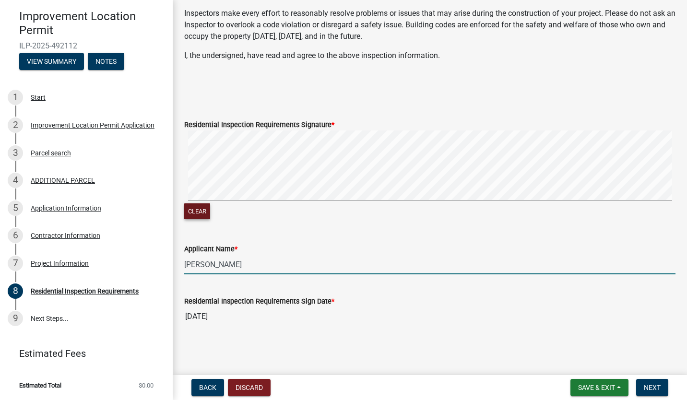
type input "Scott Tielking"
click at [191, 214] on button "Clear" at bounding box center [197, 211] width 26 height 16
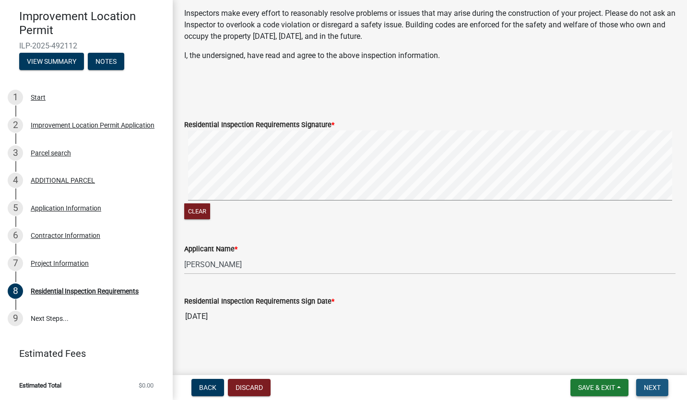
click at [665, 391] on button "Next" at bounding box center [652, 387] width 32 height 17
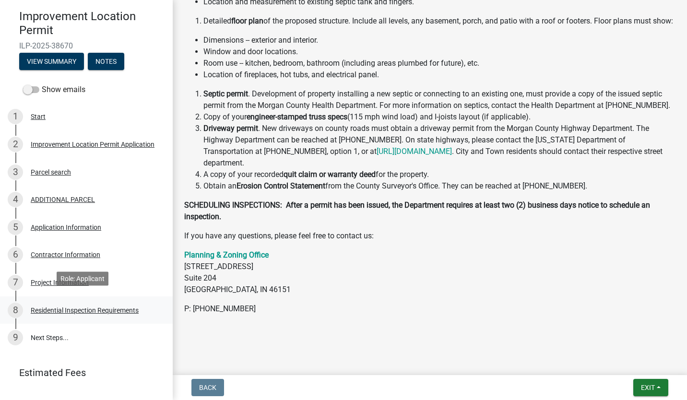
scroll to position [102, 0]
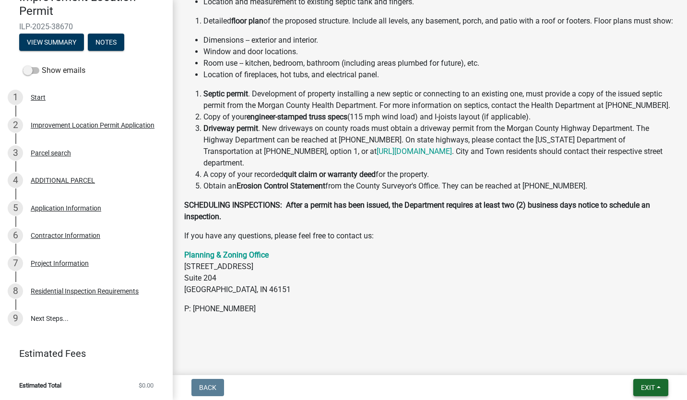
click at [659, 390] on button "Exit" at bounding box center [650, 387] width 35 height 17
click at [634, 361] on button "Save & Exit" at bounding box center [630, 362] width 77 height 23
